Goal: Information Seeking & Learning: Learn about a topic

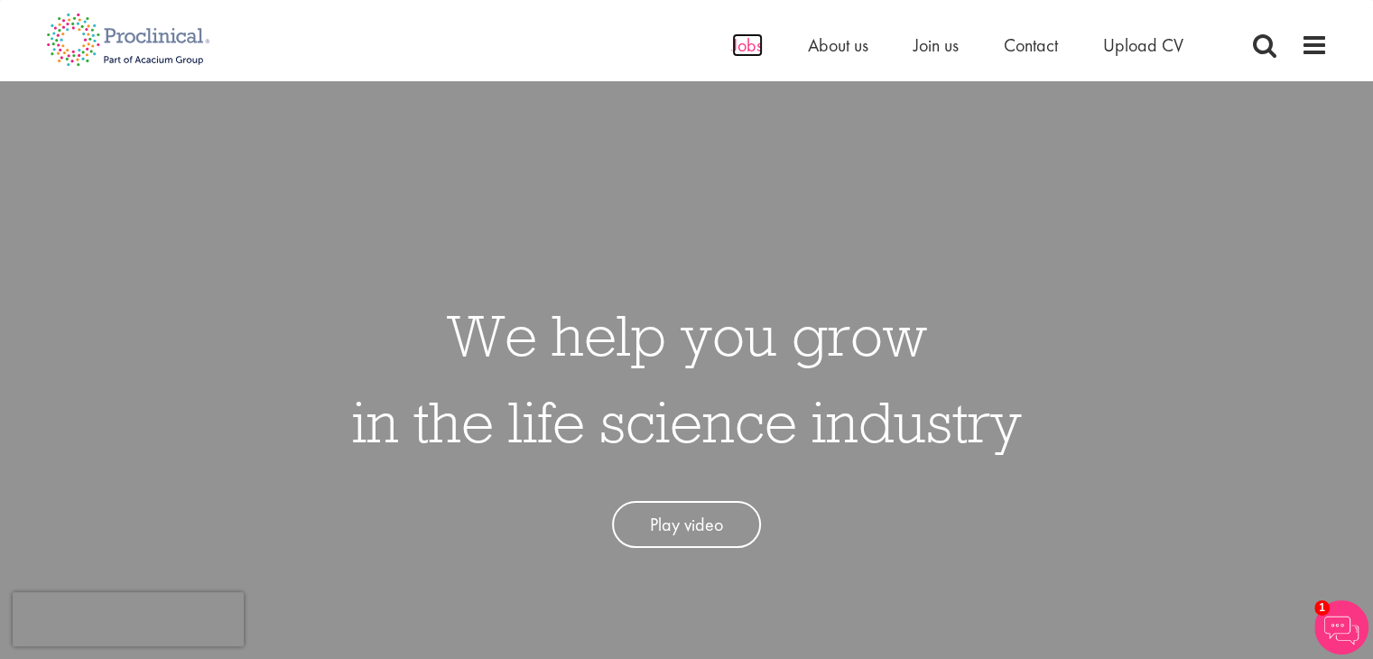
click at [743, 55] on span "Jobs" at bounding box center [747, 44] width 31 height 23
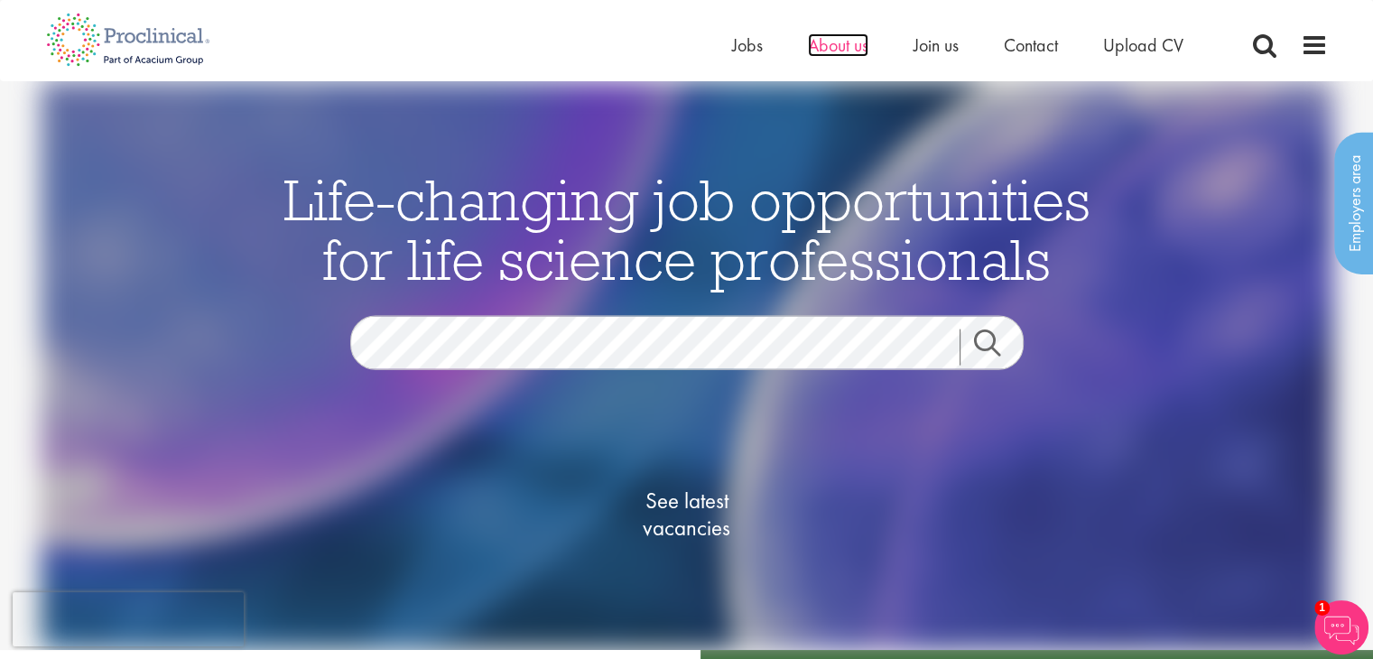
click at [834, 51] on span "About us" at bounding box center [838, 44] width 60 height 23
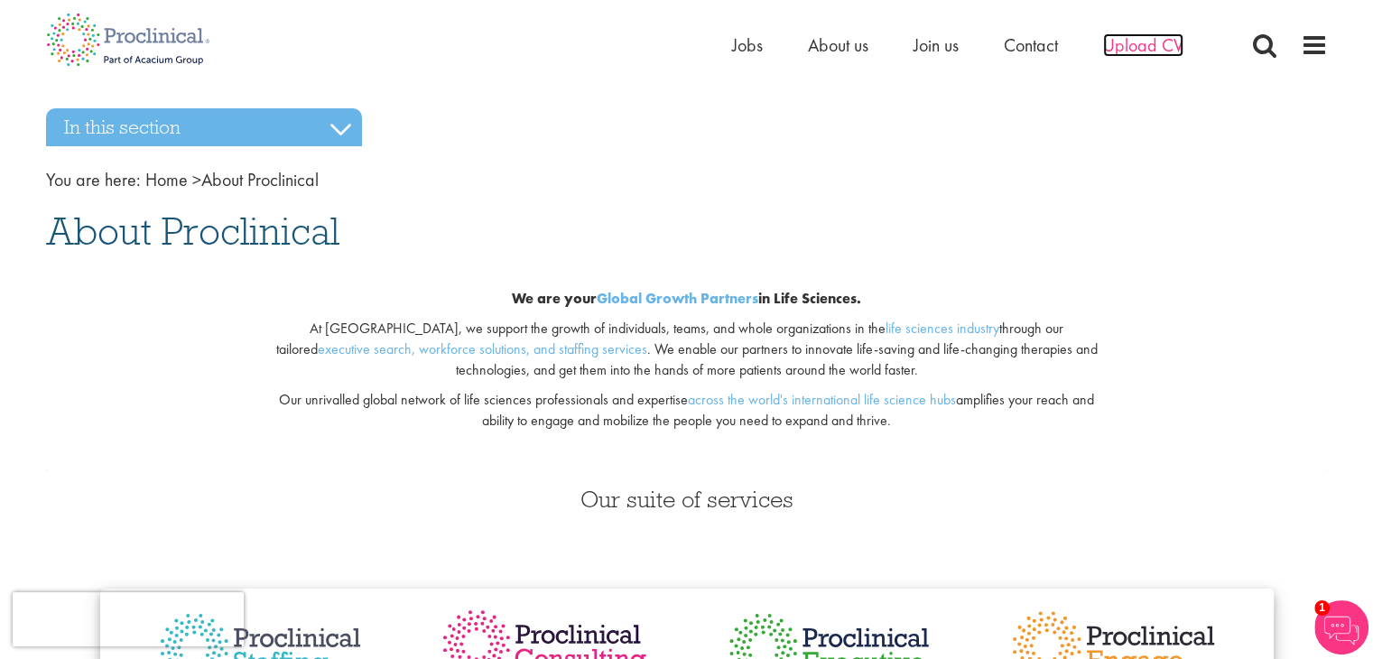
click at [1130, 53] on span "Upload CV" at bounding box center [1143, 44] width 80 height 23
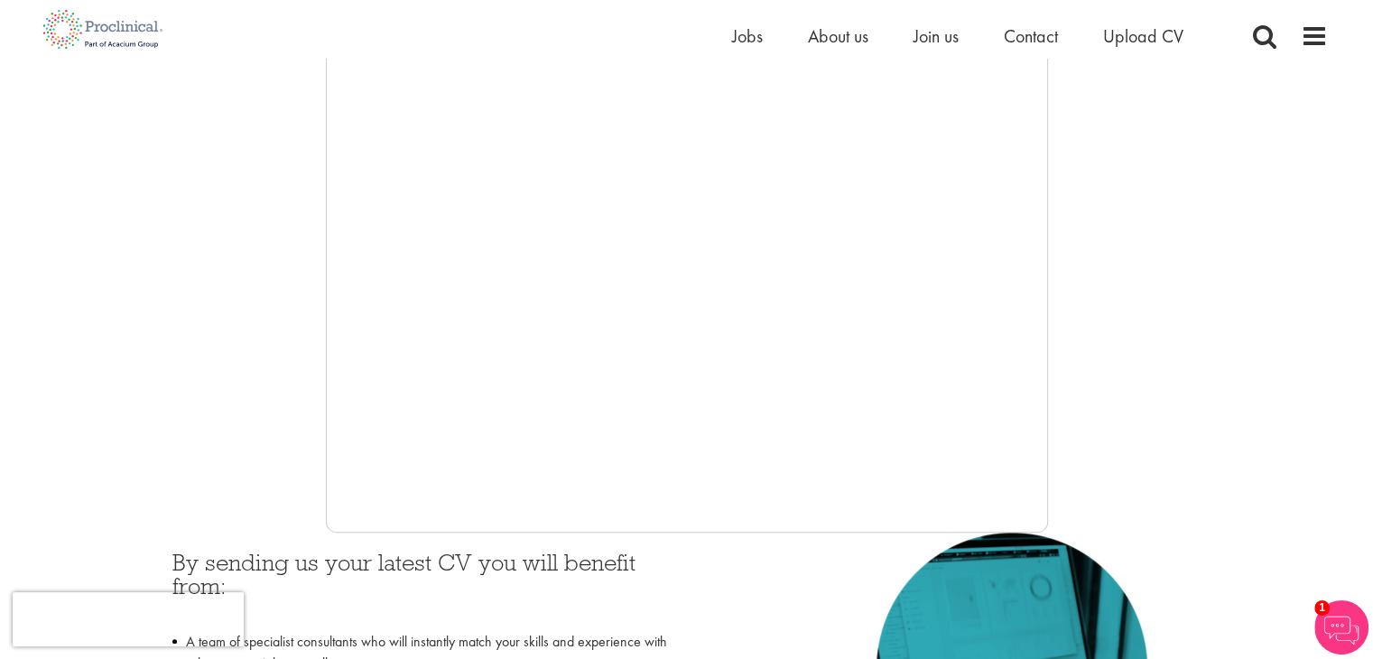
scroll to position [259, 0]
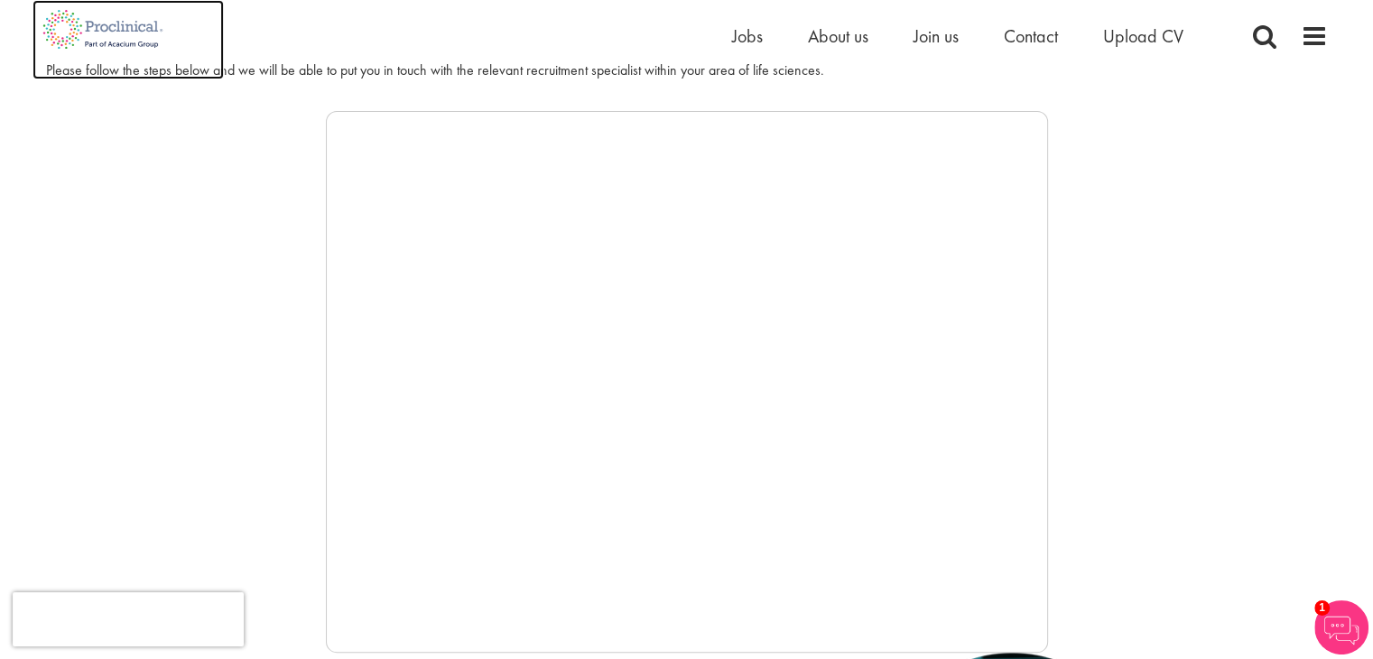
click at [122, 32] on img at bounding box center [103, 29] width 142 height 59
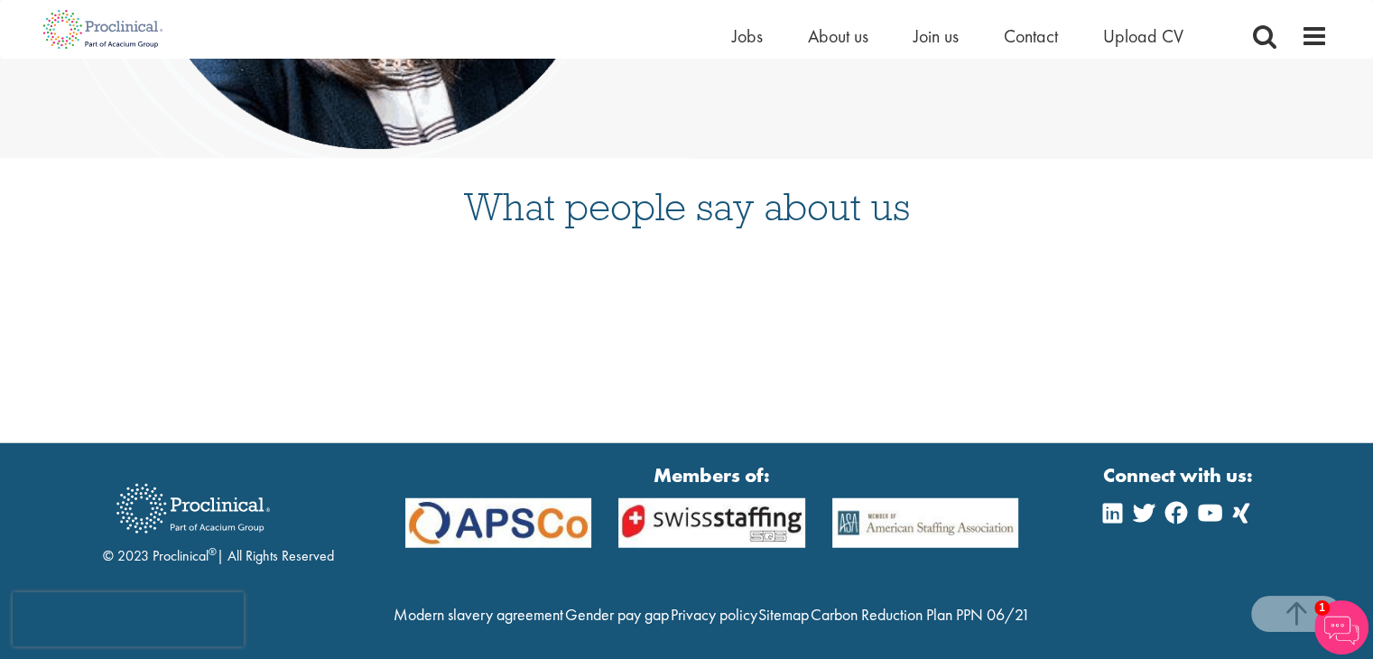
scroll to position [4707, 0]
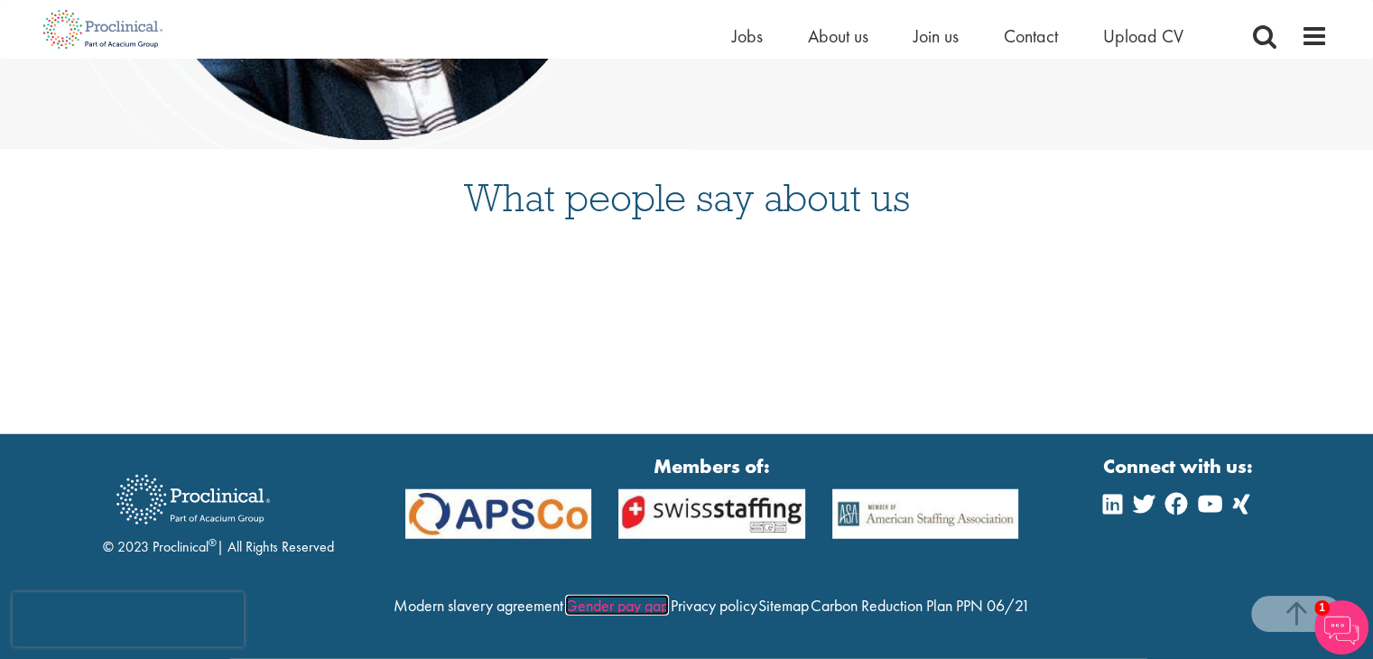
click at [669, 595] on link "Gender pay gap" at bounding box center [617, 605] width 104 height 21
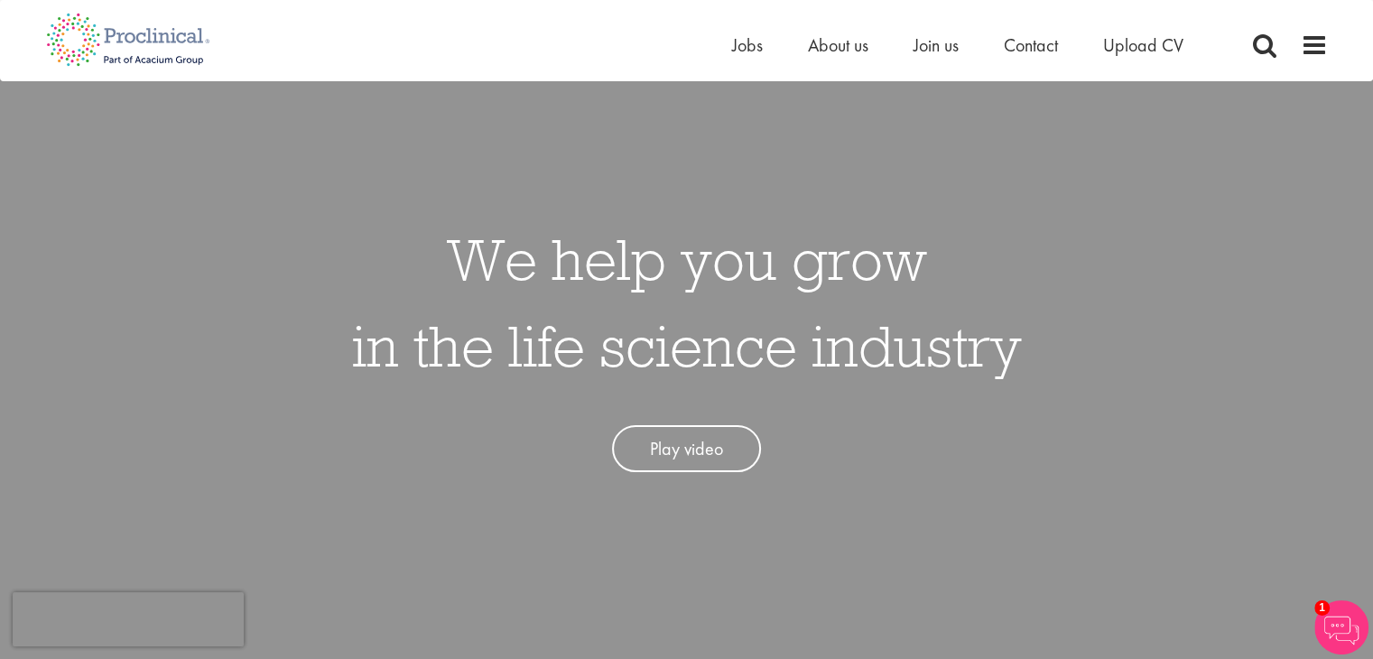
scroll to position [0, 0]
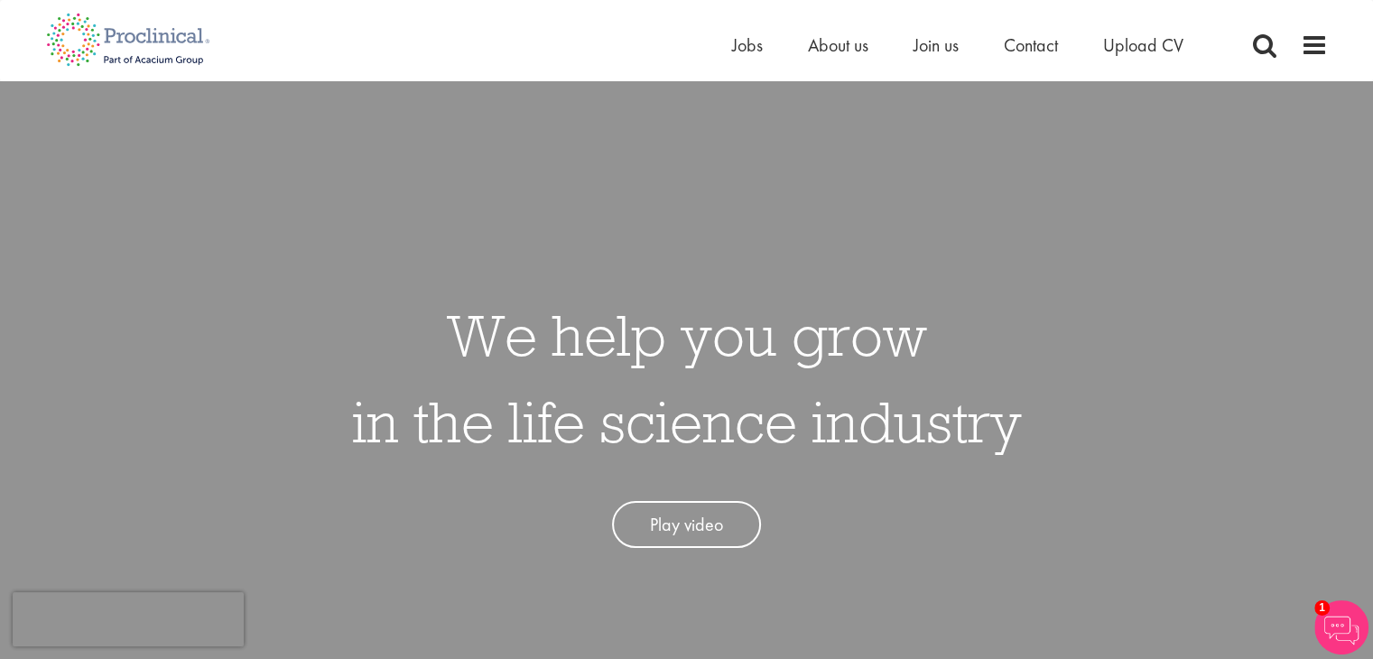
click at [642, 48] on div "Home Jobs About us Join us Contact Upload CV" at bounding box center [679, 34] width 1295 height 68
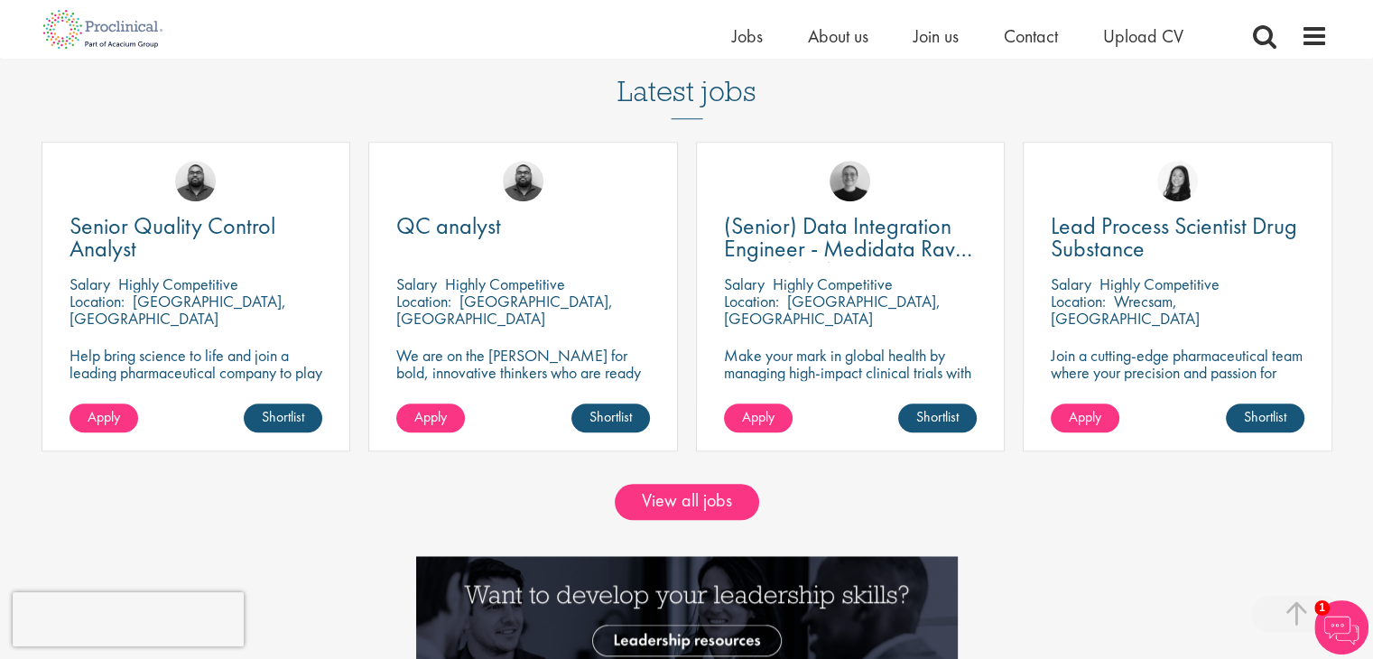
scroll to position [1534, 0]
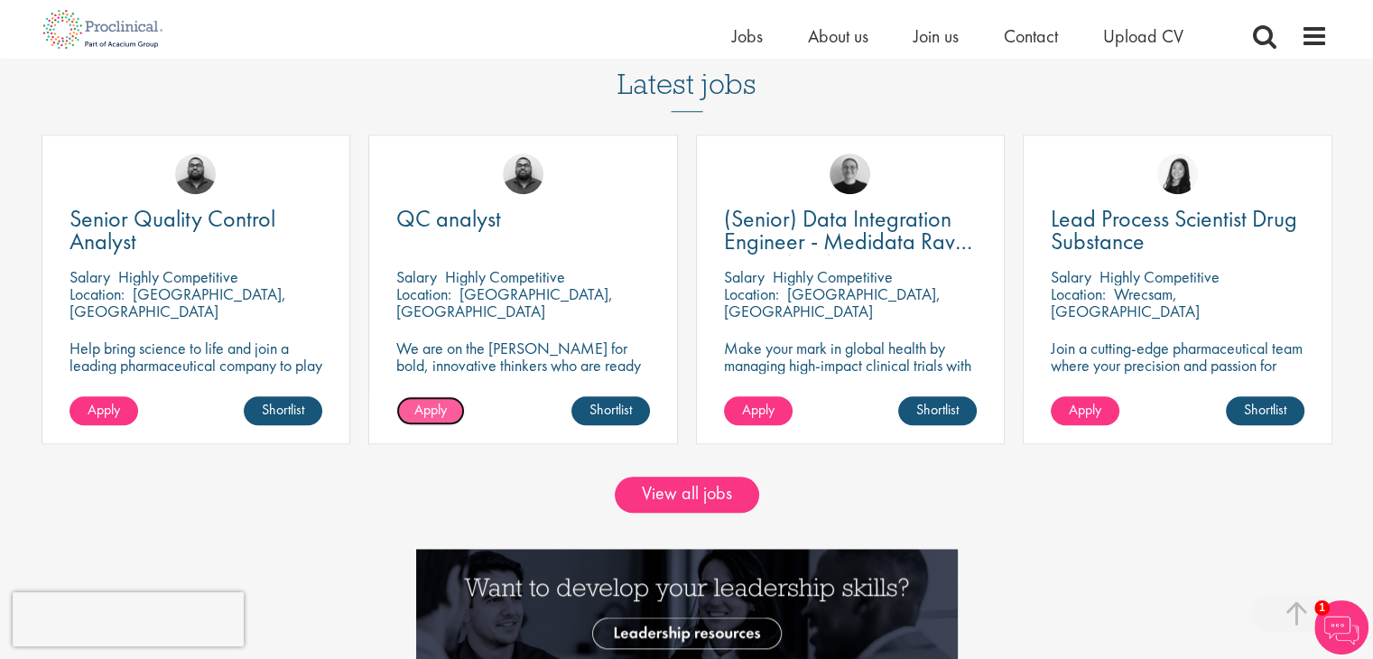
click at [439, 417] on span "Apply" at bounding box center [430, 409] width 32 height 19
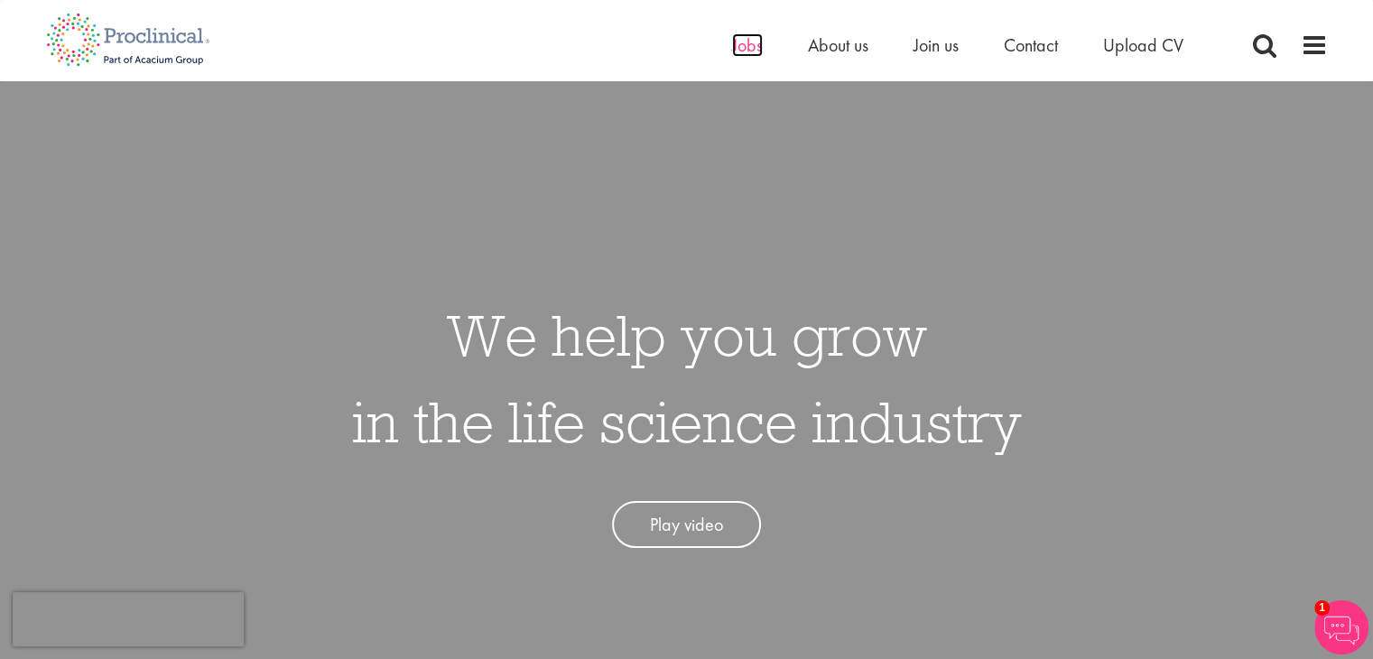
click at [744, 45] on span "Jobs" at bounding box center [747, 44] width 31 height 23
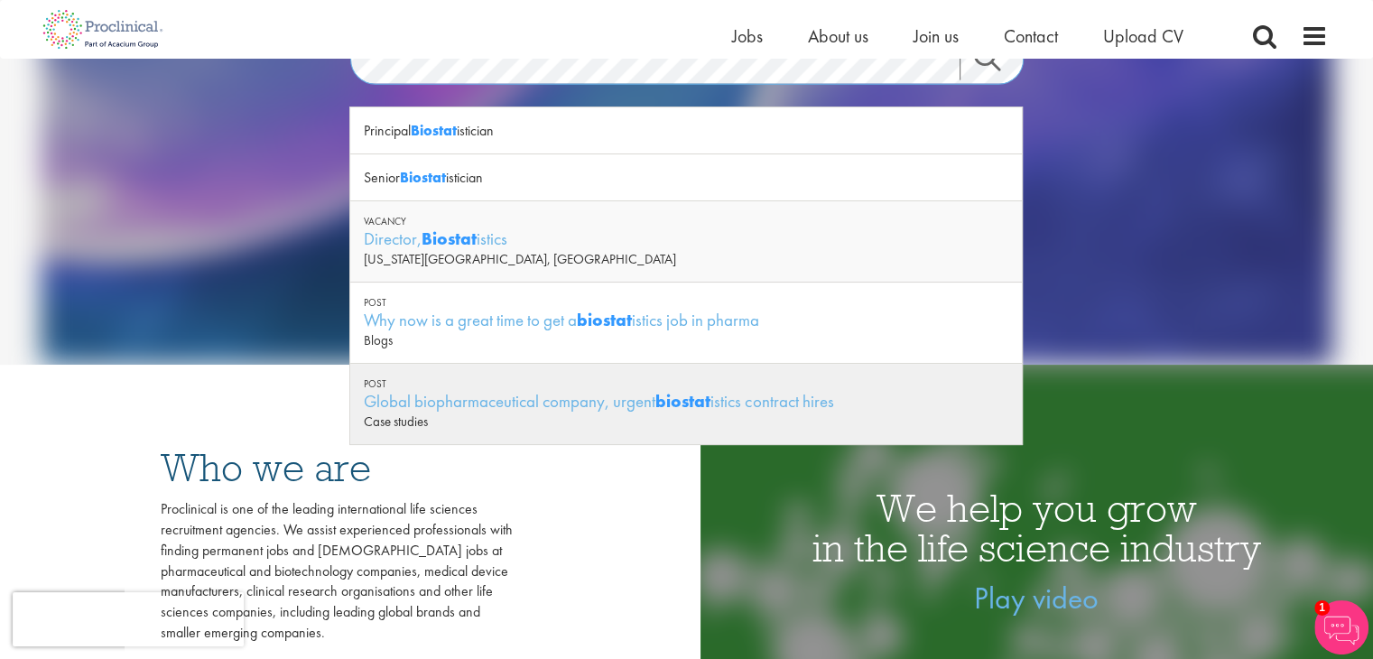
scroll to position [271, 0]
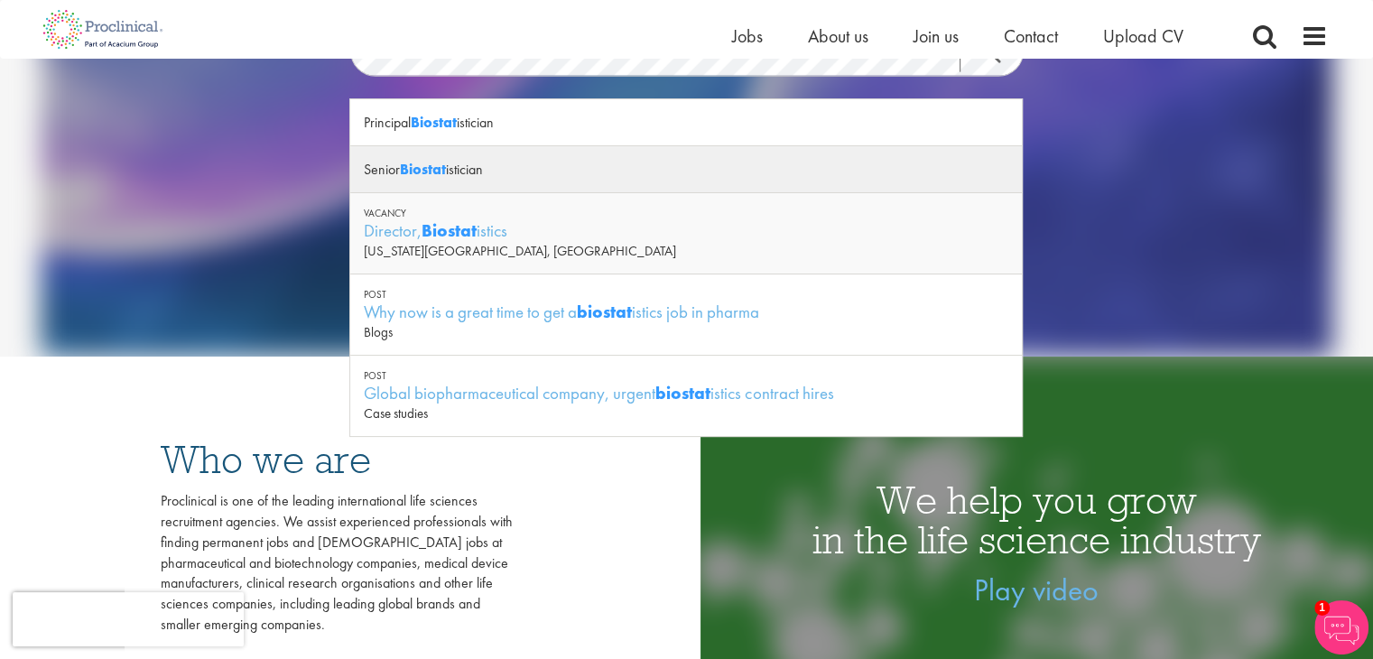
click at [442, 171] on strong "Biostat" at bounding box center [423, 169] width 46 height 19
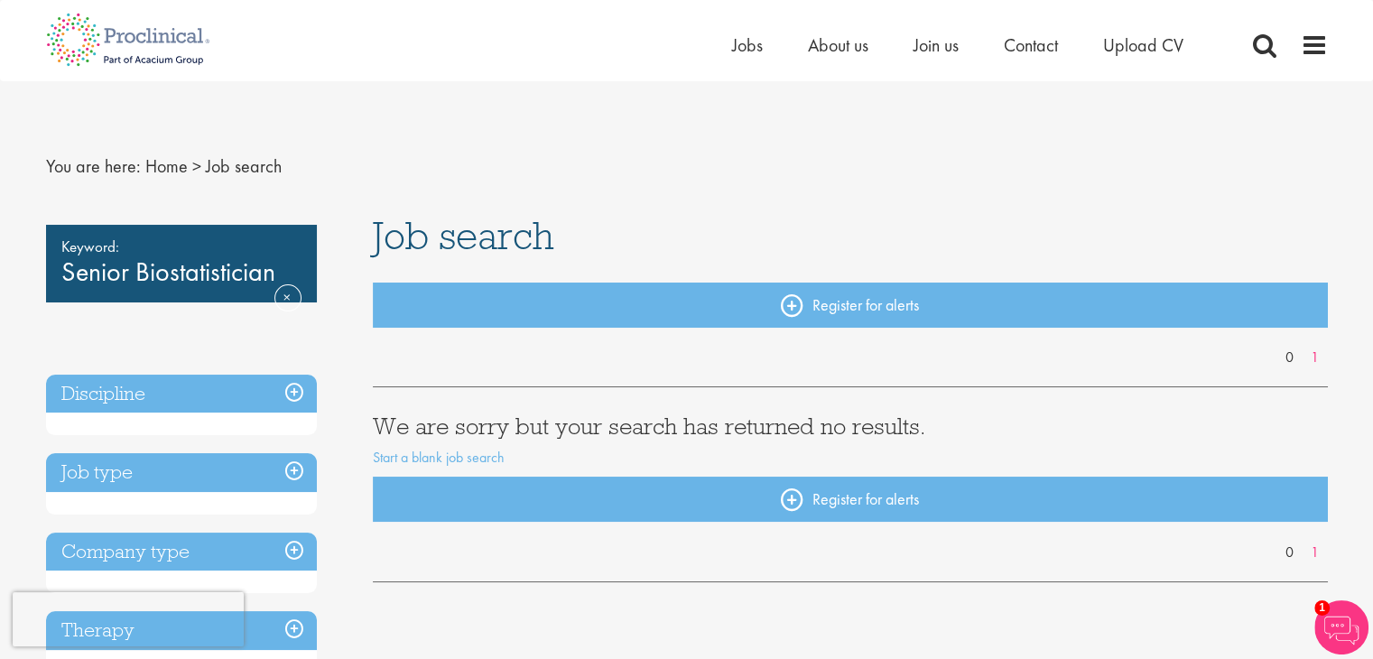
click at [213, 273] on div "Keyword: Senior Biostatistician Remove" at bounding box center [181, 264] width 271 height 78
click at [166, 168] on link "Home" at bounding box center [166, 165] width 42 height 23
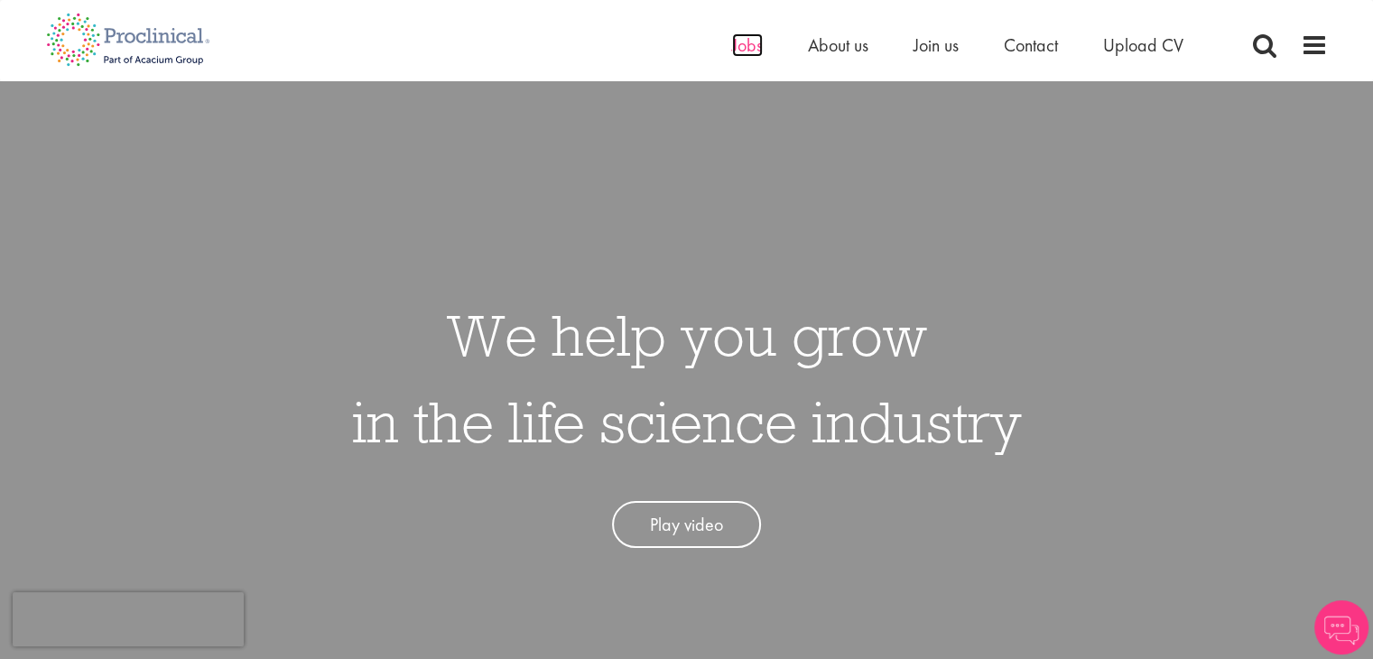
click at [760, 46] on span "Jobs" at bounding box center [747, 44] width 31 height 23
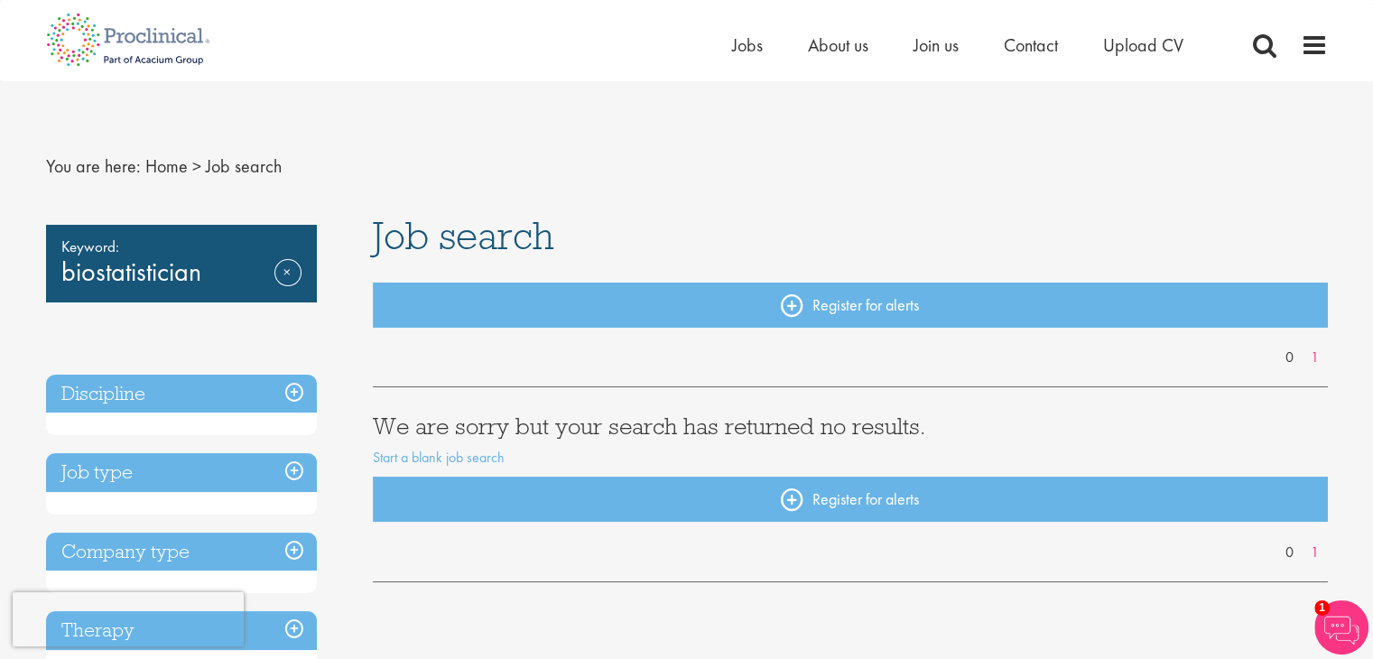
click at [139, 274] on div "Keyword: biostatistician Remove" at bounding box center [181, 264] width 271 height 78
click at [274, 279] on link "Remove" at bounding box center [287, 285] width 27 height 52
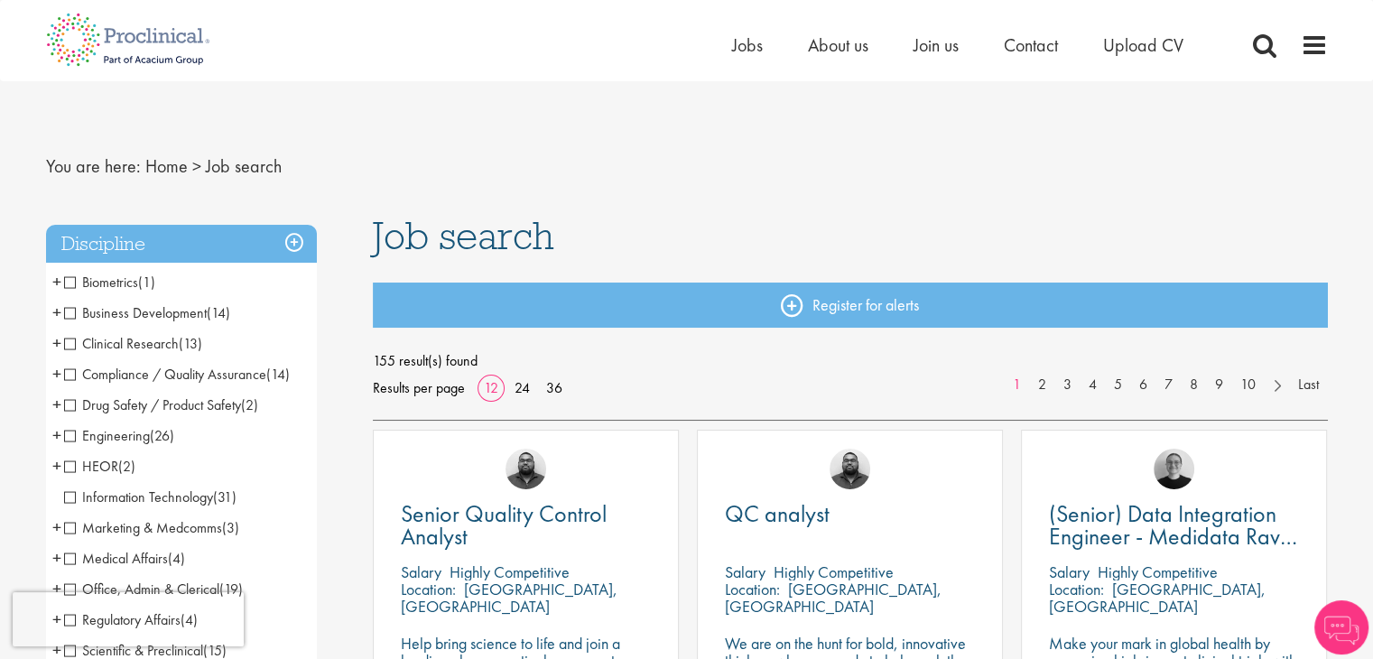
click at [70, 284] on span "Biometrics" at bounding box center [101, 282] width 74 height 19
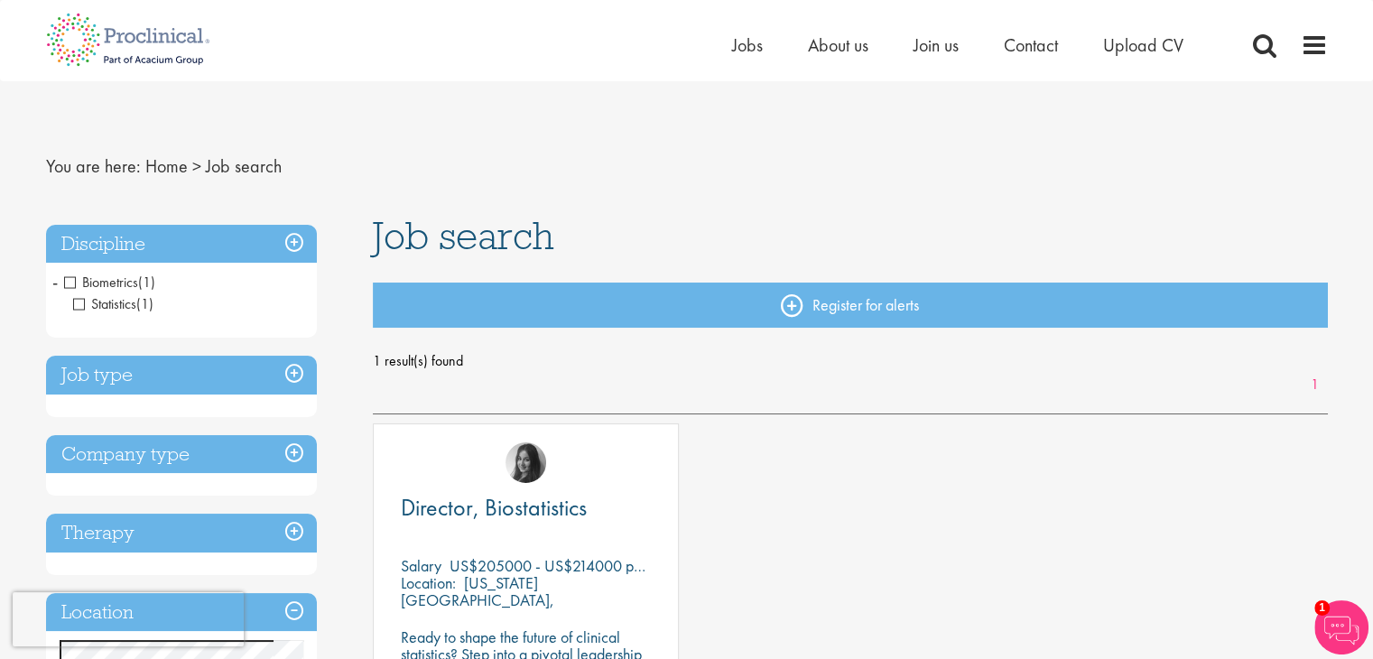
click at [79, 305] on span "Statistics" at bounding box center [104, 303] width 63 height 19
